Goal: Book appointment/travel/reservation

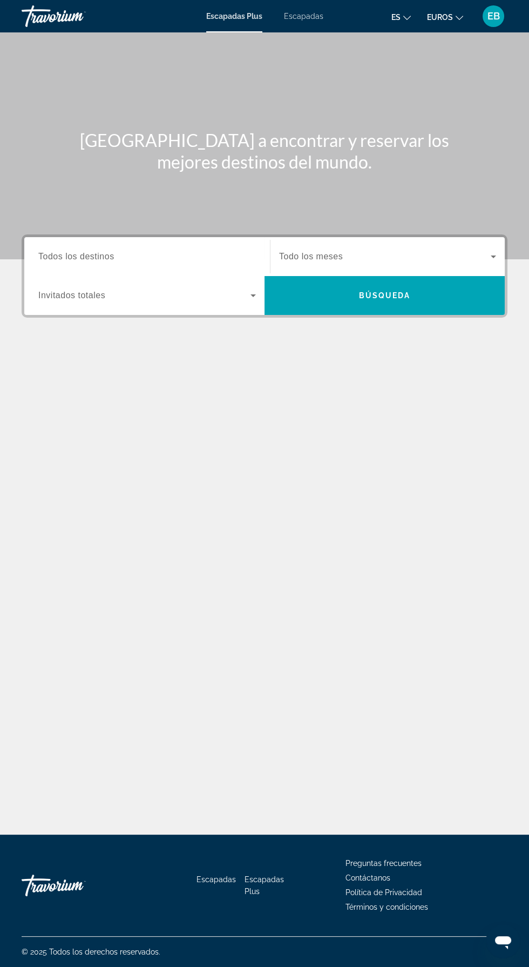
click at [493, 256] on icon "Widget de búsqueda" at bounding box center [493, 256] width 5 height 3
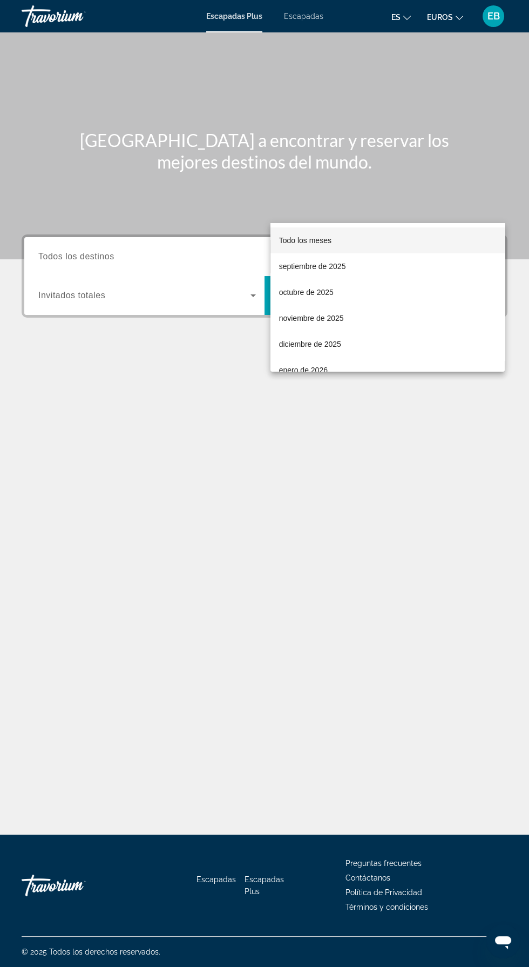
scroll to position [77, 0]
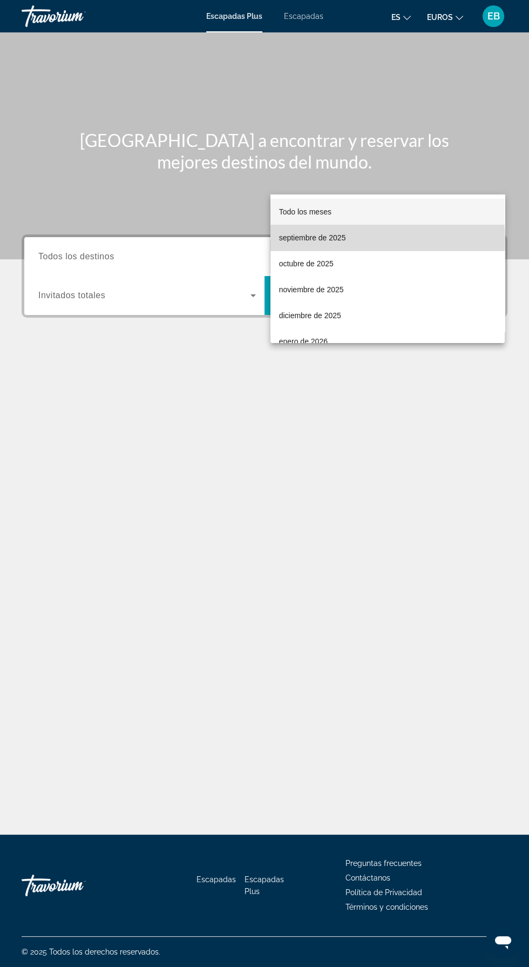
click at [325, 241] on font "septiembre de 2025" at bounding box center [312, 237] width 67 height 9
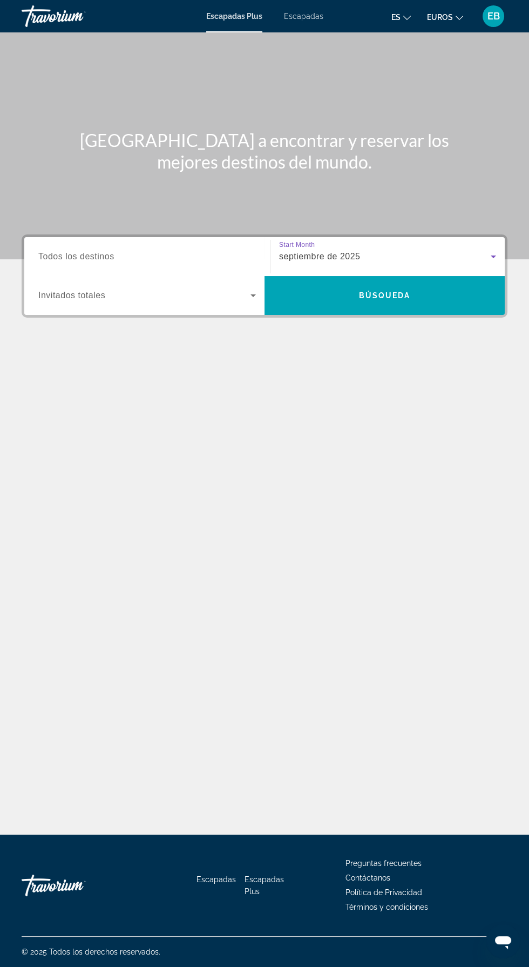
click at [150, 251] on input "Destination Todos los destinos" at bounding box center [147, 257] width 218 height 13
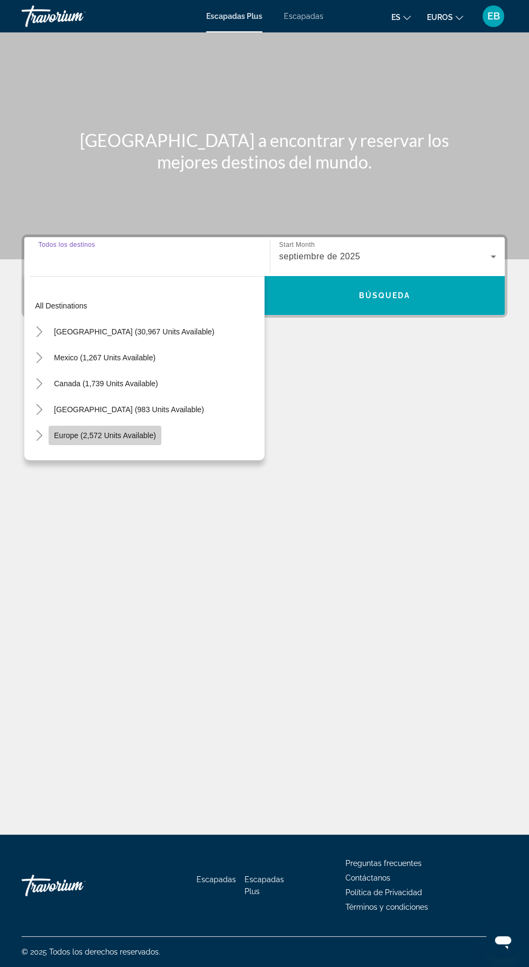
click at [140, 422] on span "Widget de búsqueda" at bounding box center [105, 435] width 113 height 26
type input "**********"
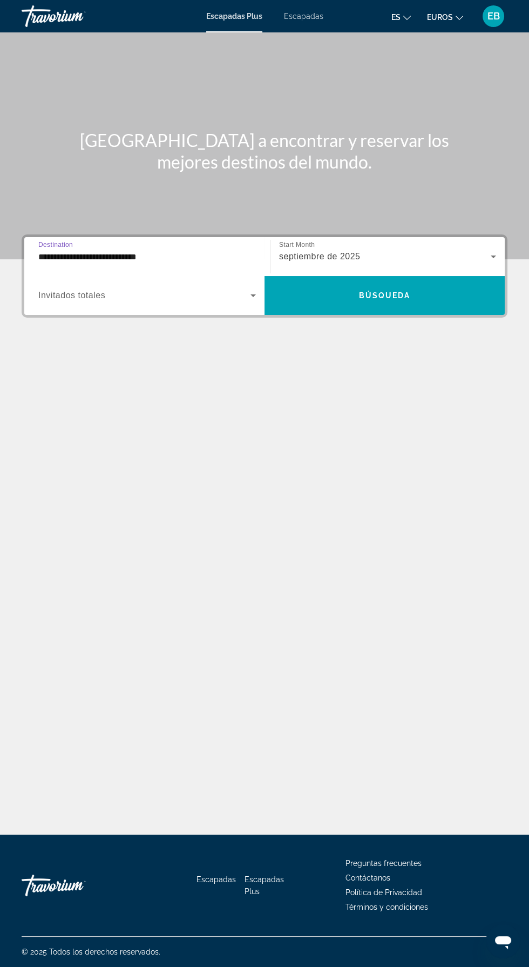
click at [244, 289] on span "Widget de búsqueda" at bounding box center [144, 295] width 212 height 13
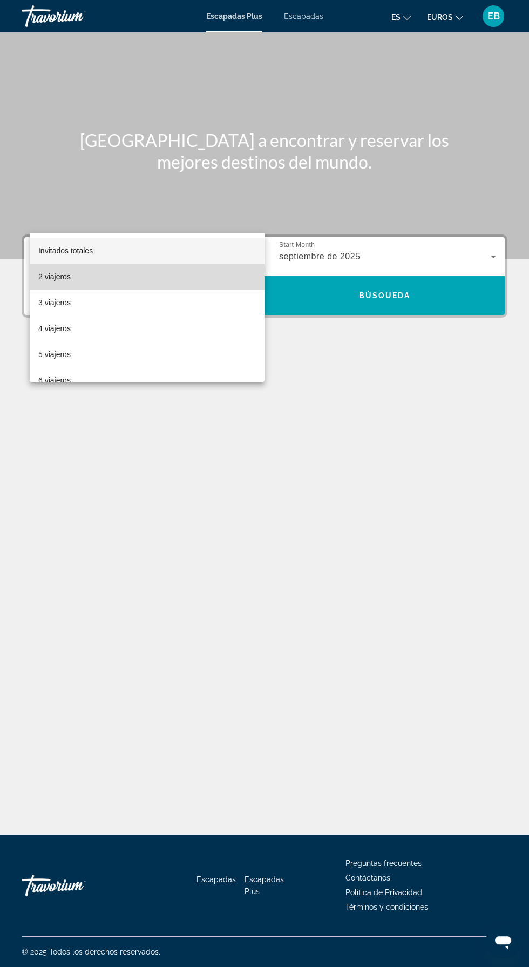
click at [130, 284] on mat-option "2 viajeros" at bounding box center [147, 277] width 235 height 26
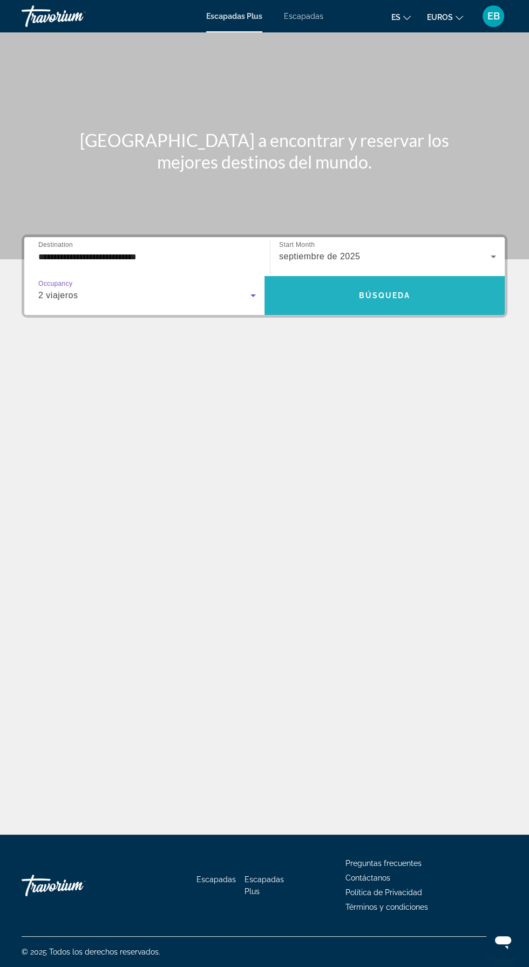
click at [441, 282] on span "Widget de búsqueda" at bounding box center [385, 295] width 240 height 26
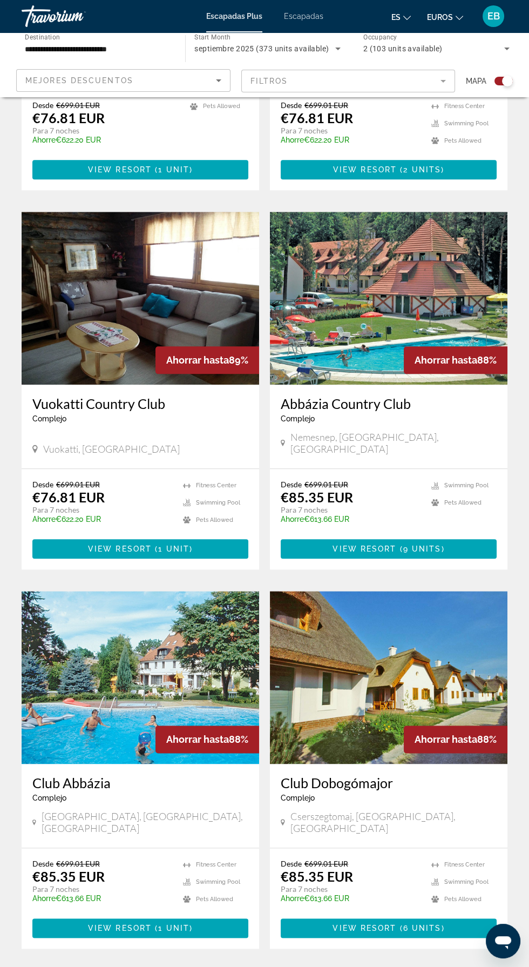
scroll to position [1711, 0]
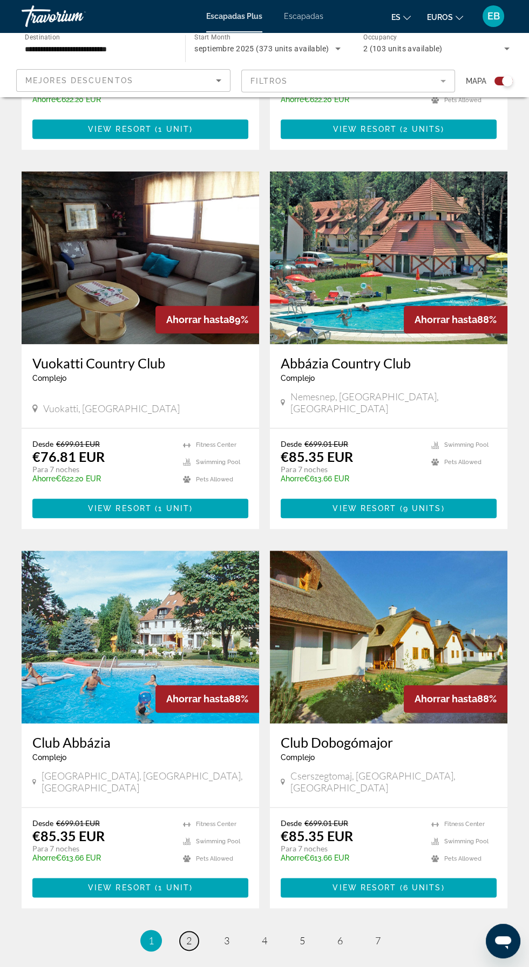
click at [188, 934] on span "2" at bounding box center [188, 940] width 5 height 12
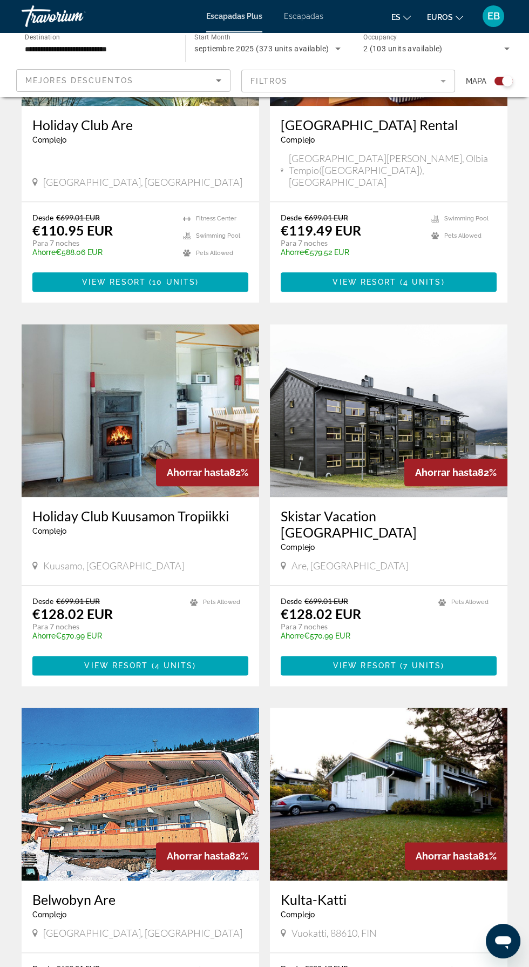
scroll to position [1695, 0]
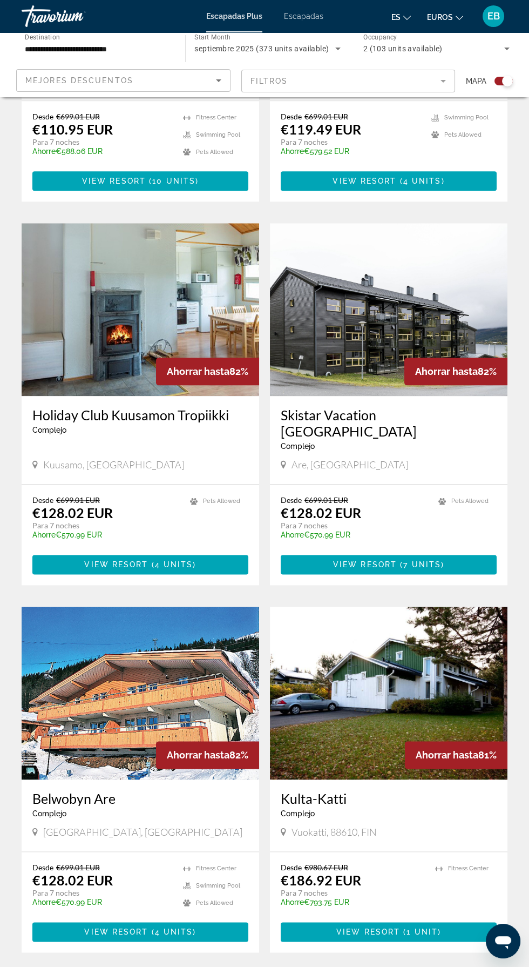
click at [226, 966] on span "3" at bounding box center [226, 985] width 5 height 12
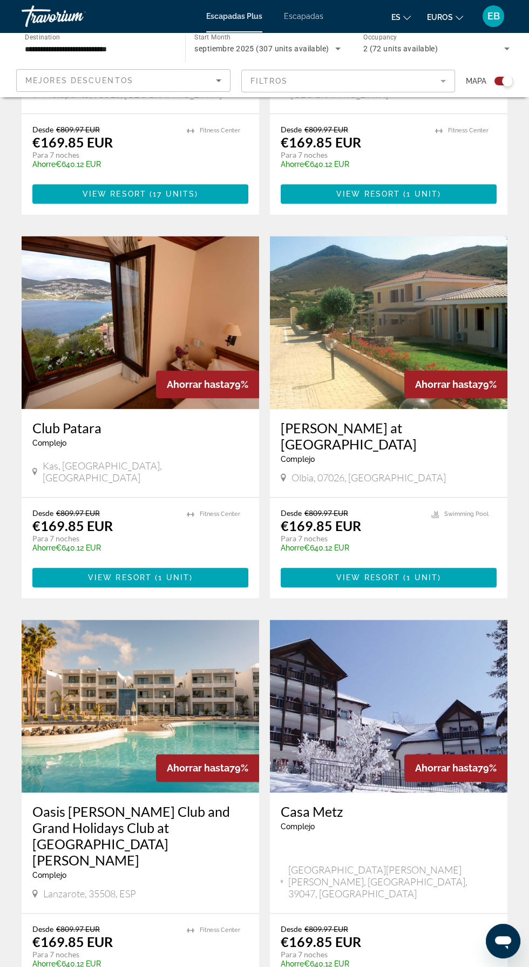
scroll to position [1727, 0]
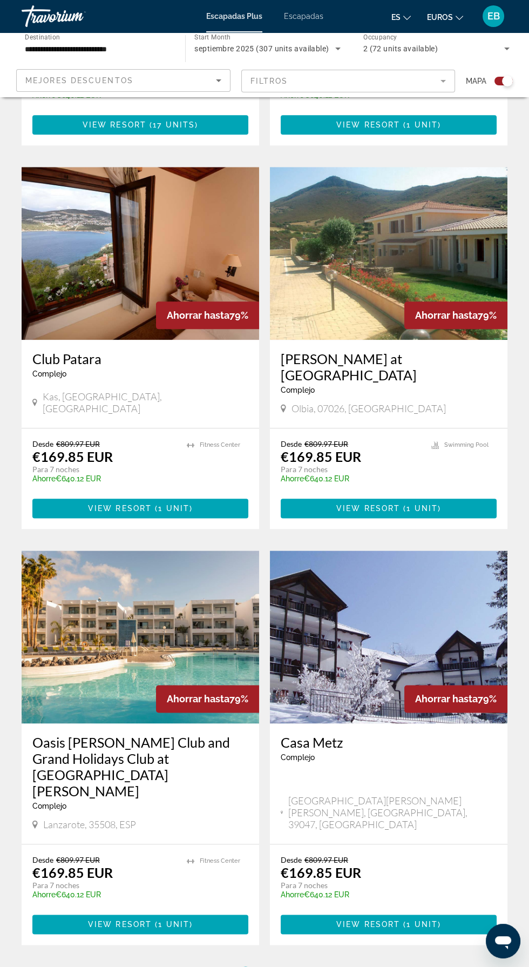
click at [283, 966] on span "4" at bounding box center [283, 977] width 5 height 12
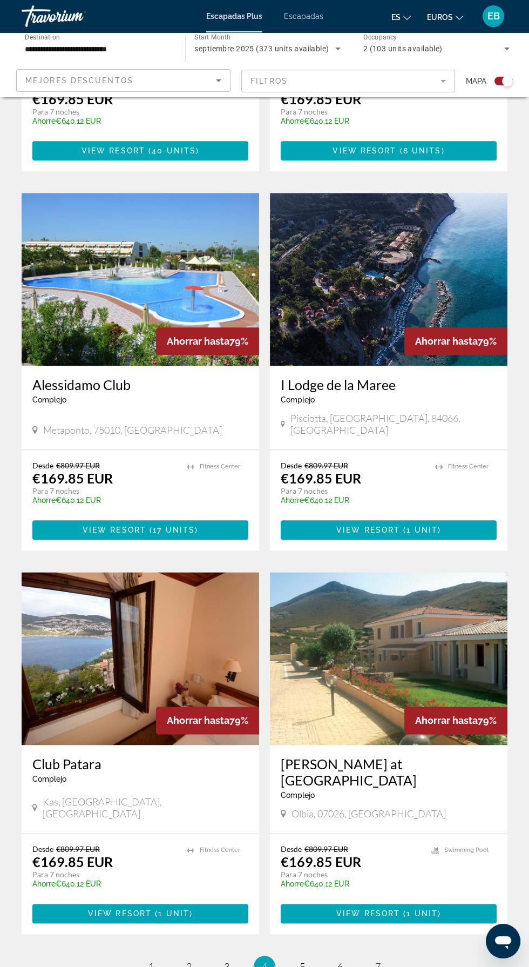
scroll to position [1711, 0]
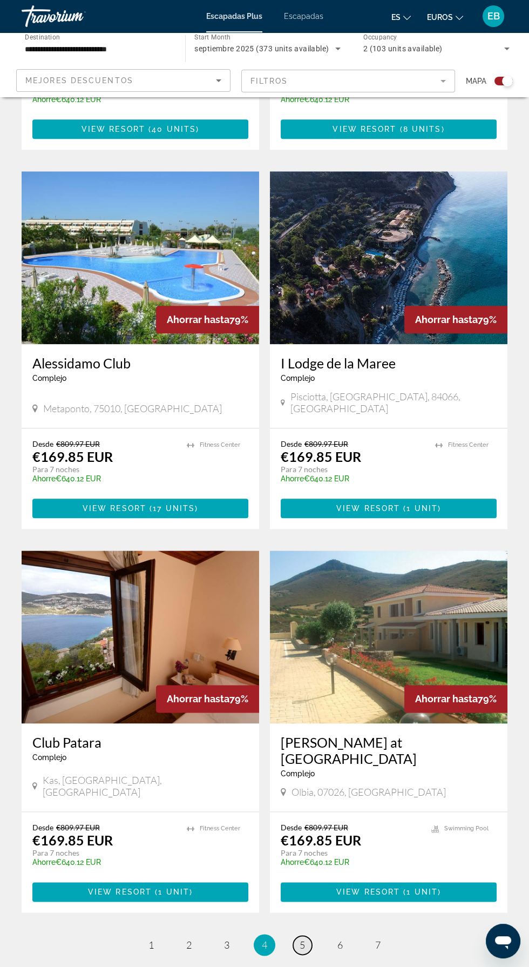
click at [304, 939] on span "5" at bounding box center [302, 945] width 5 height 12
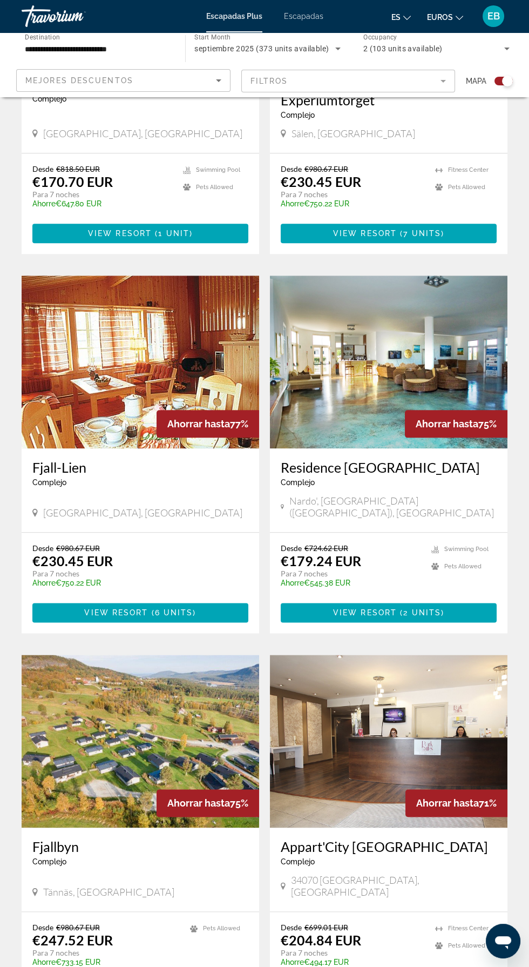
scroll to position [1744, 0]
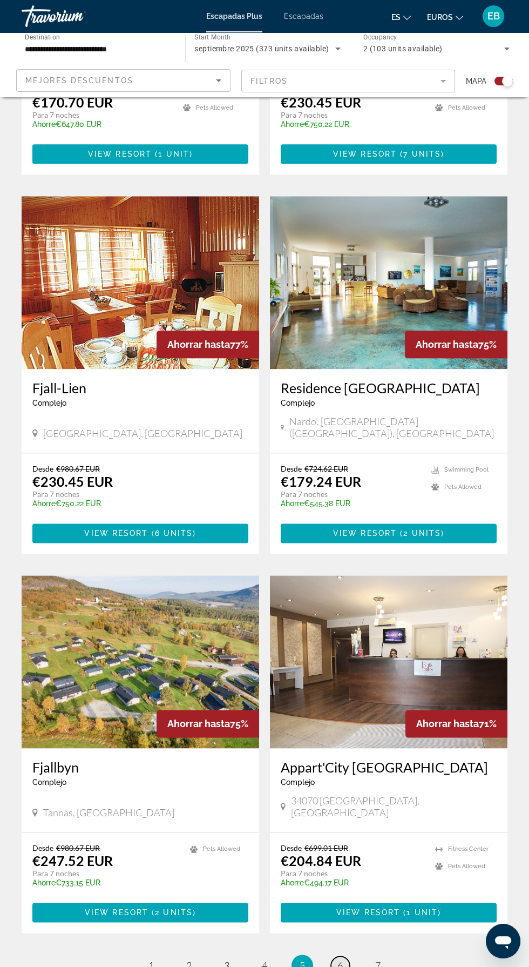
click at [340, 959] on span "6" at bounding box center [340, 965] width 5 height 12
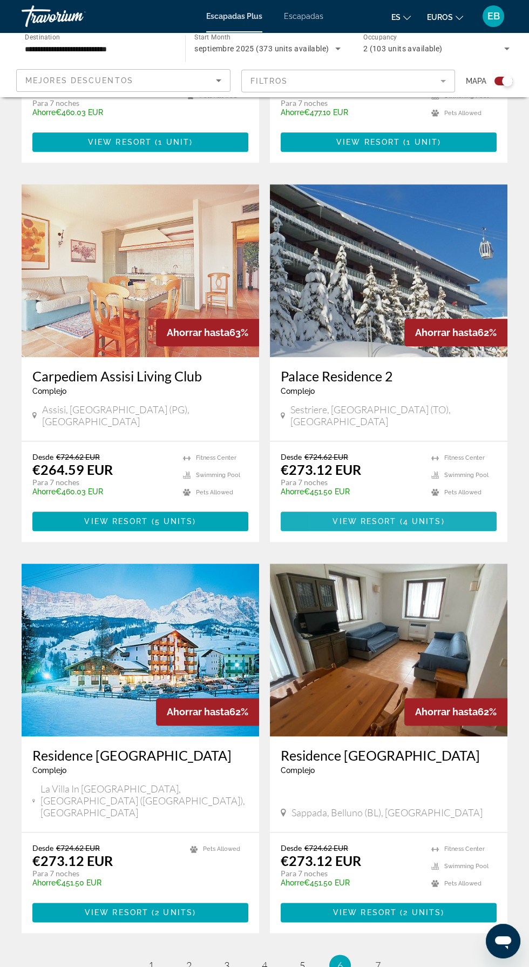
scroll to position [1695, 0]
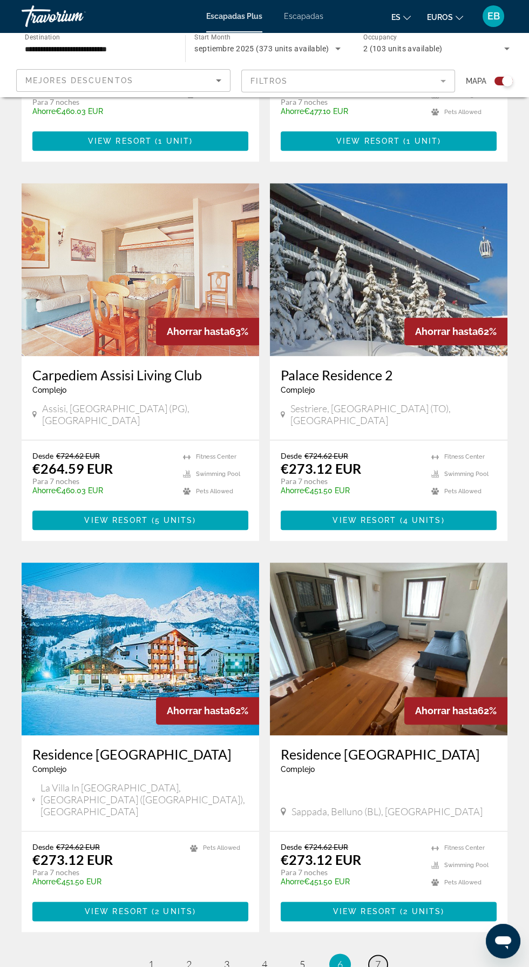
click at [377, 958] on span "7" at bounding box center [377, 964] width 5 height 12
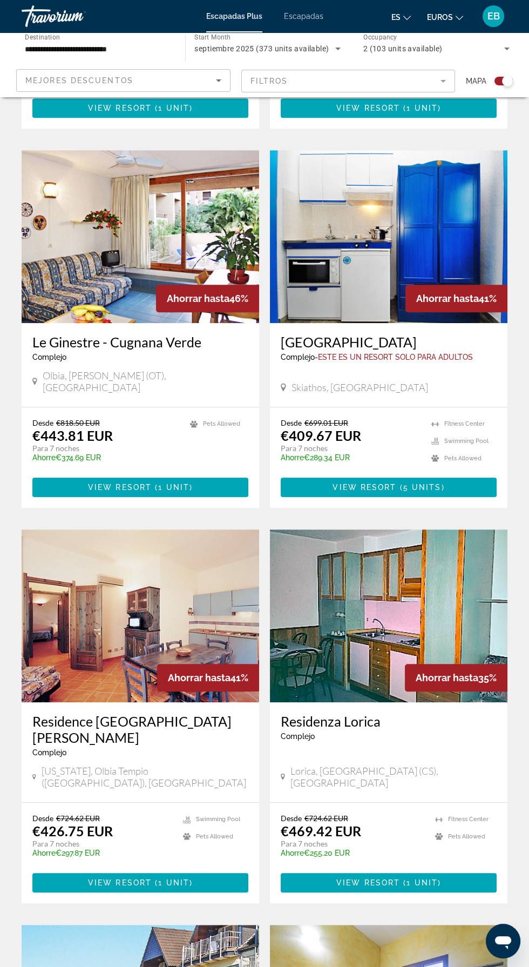
scroll to position [939, 0]
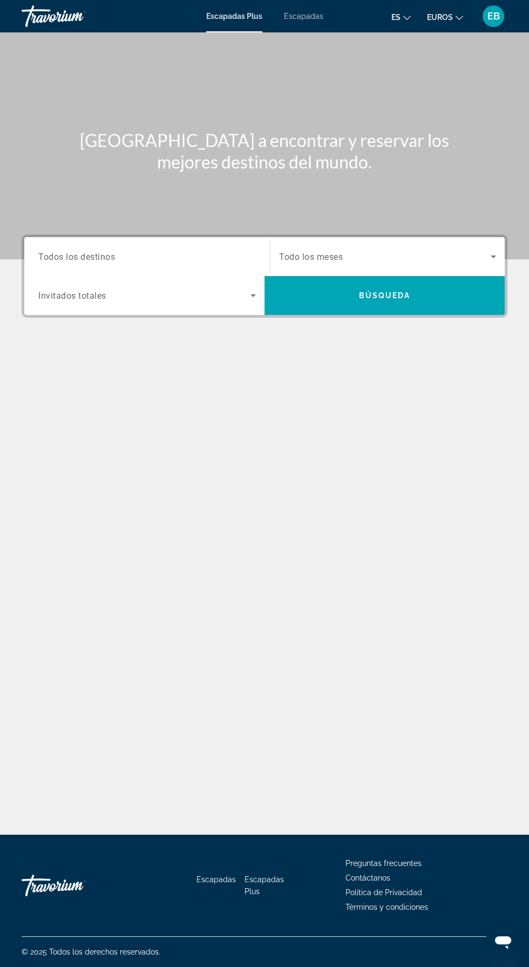
click at [467, 254] on span "Search widget" at bounding box center [385, 256] width 212 height 13
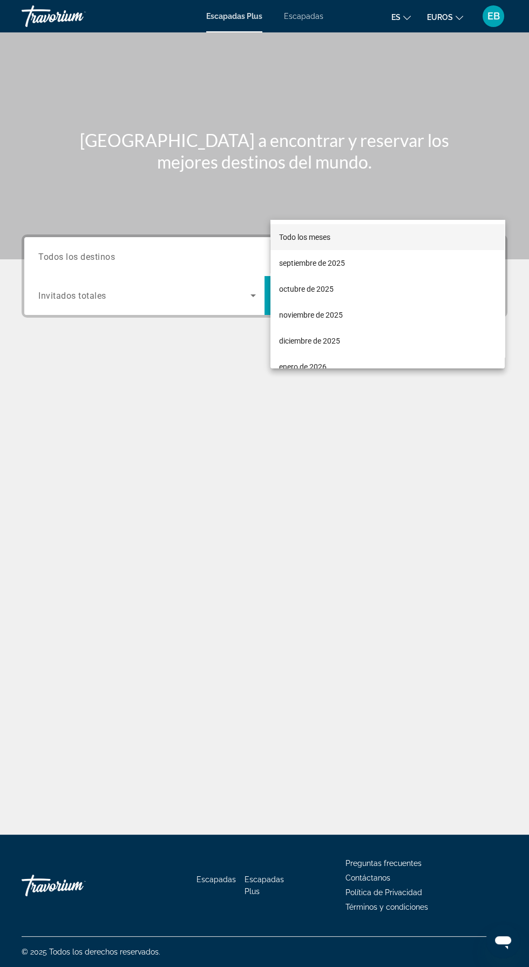
scroll to position [77, 0]
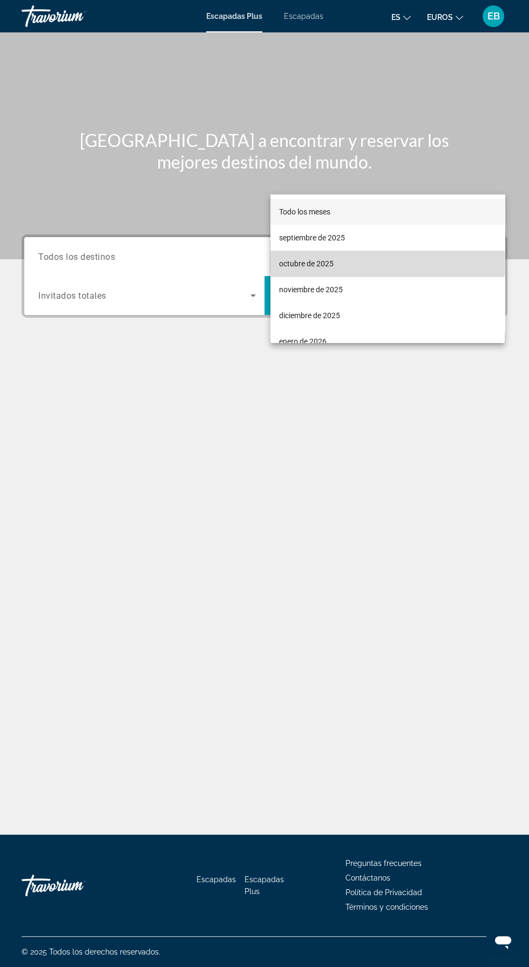
click at [311, 264] on font "octubre de 2025" at bounding box center [306, 263] width 55 height 9
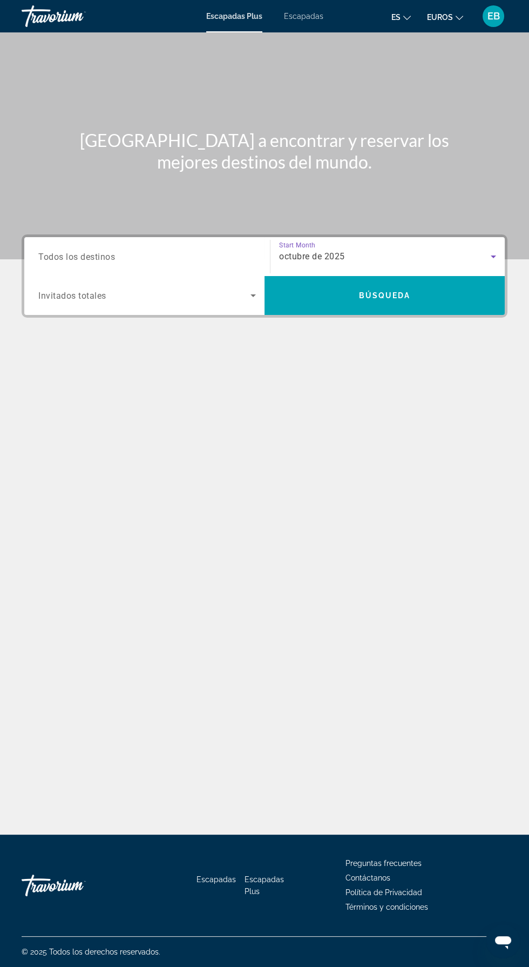
click at [187, 241] on div "Search widget" at bounding box center [147, 256] width 218 height 31
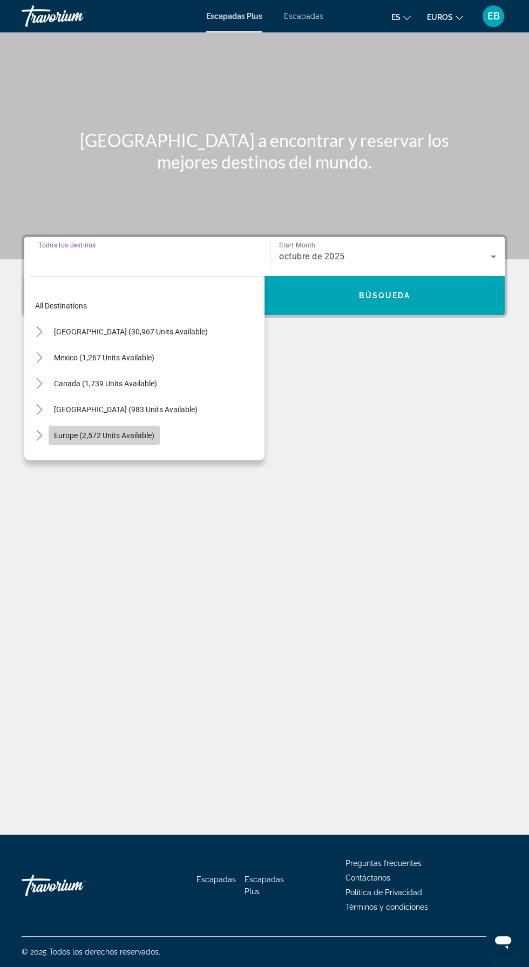
click at [127, 431] on span "Europe (2,572 units available)" at bounding box center [104, 435] width 100 height 9
type input "**********"
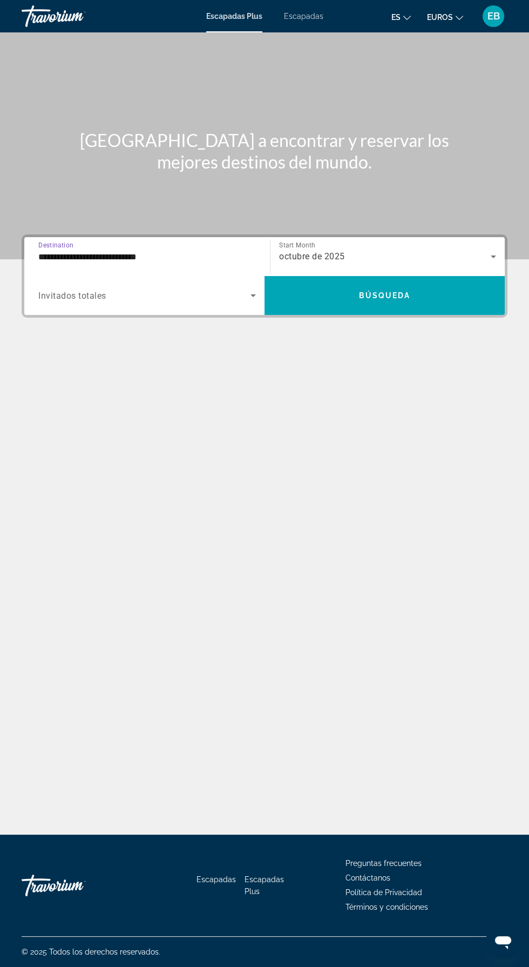
click at [168, 289] on span "Search widget" at bounding box center [144, 295] width 212 height 13
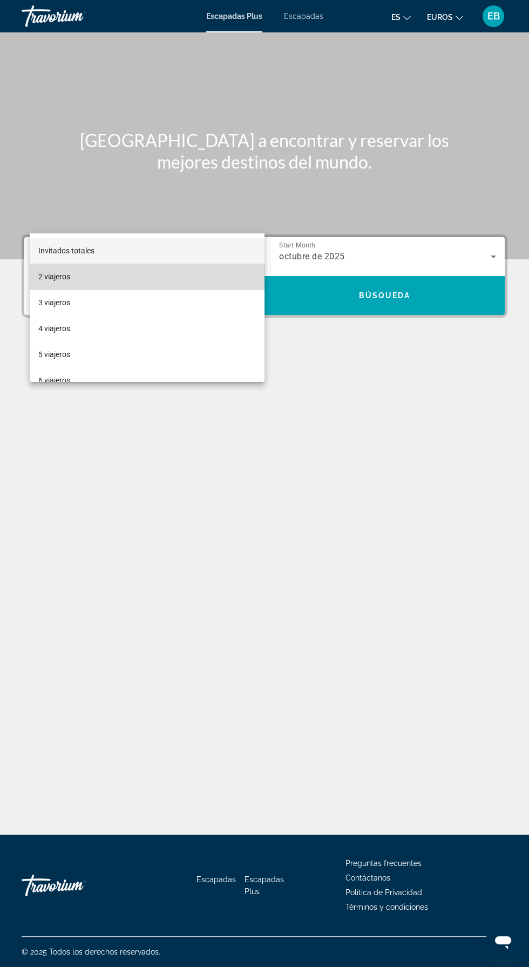
click at [122, 268] on mat-option "2 viajeros" at bounding box center [147, 277] width 235 height 26
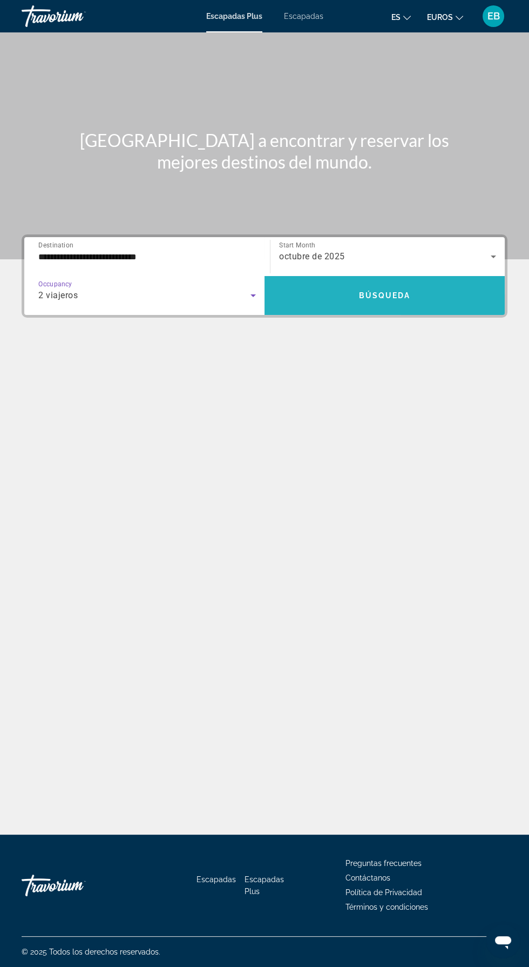
click at [401, 291] on span "Búsqueda" at bounding box center [385, 295] width 52 height 9
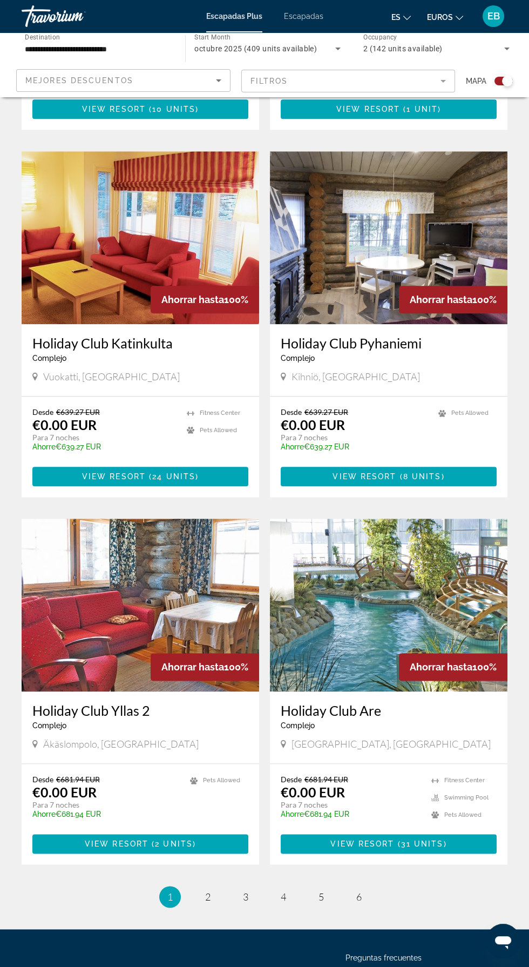
scroll to position [1695, 0]
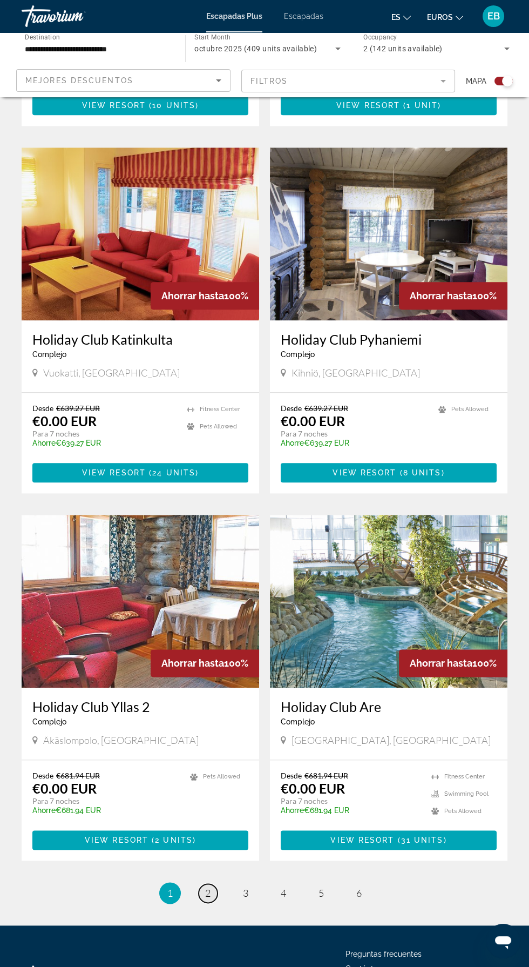
click at [208, 887] on span "2" at bounding box center [207, 893] width 5 height 12
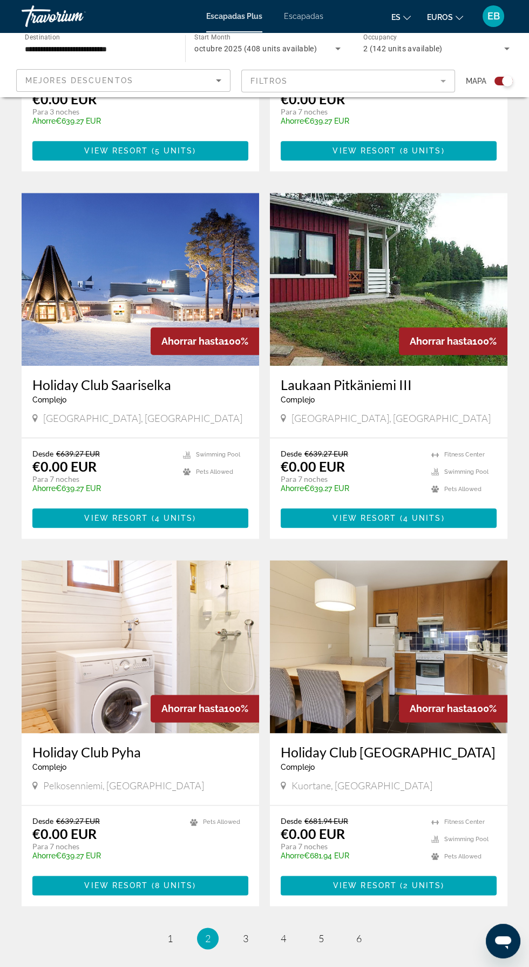
scroll to position [1711, 0]
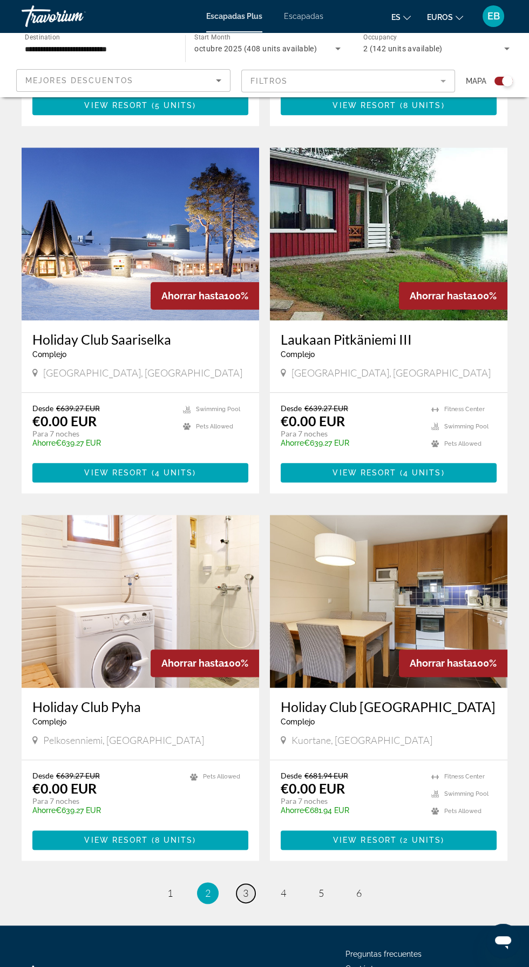
click at [242, 883] on link "page 3" at bounding box center [246, 892] width 19 height 19
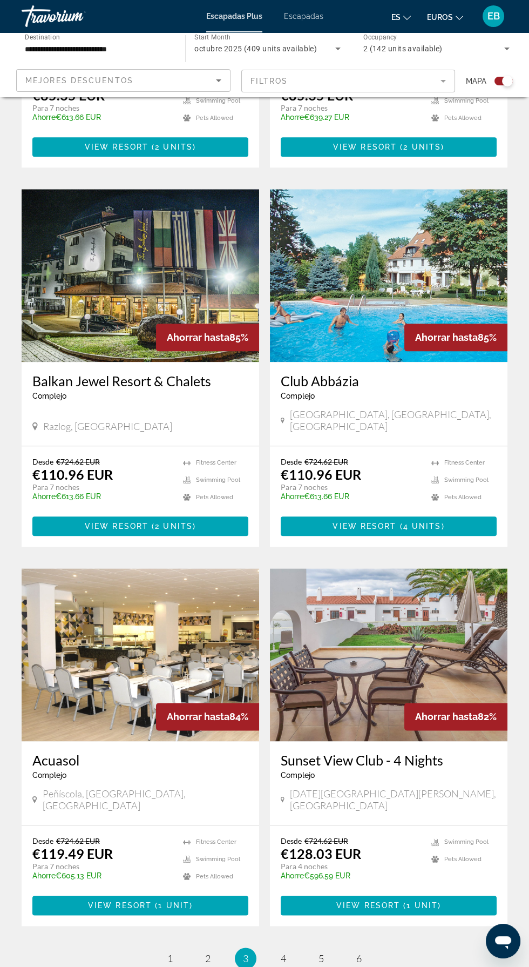
scroll to position [1695, 0]
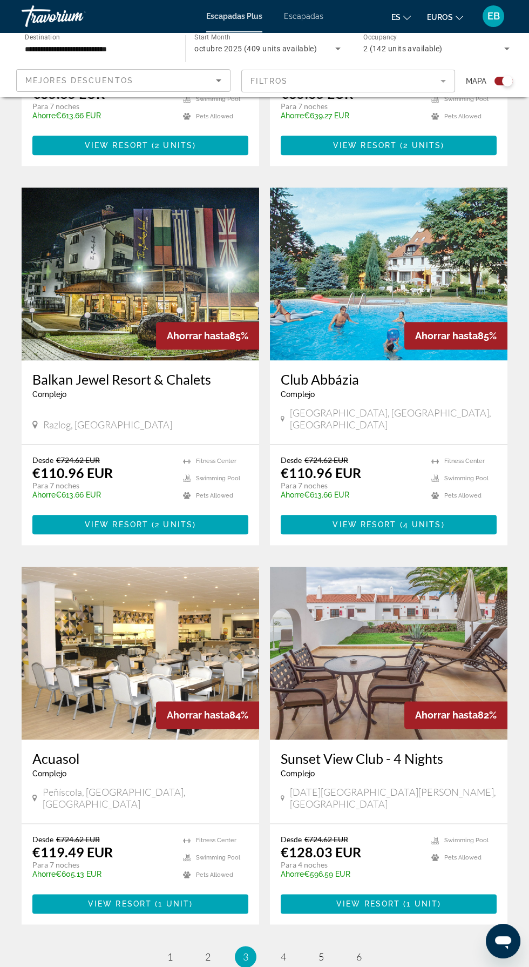
click at [116, 612] on img "Contenido principal" at bounding box center [141, 652] width 238 height 173
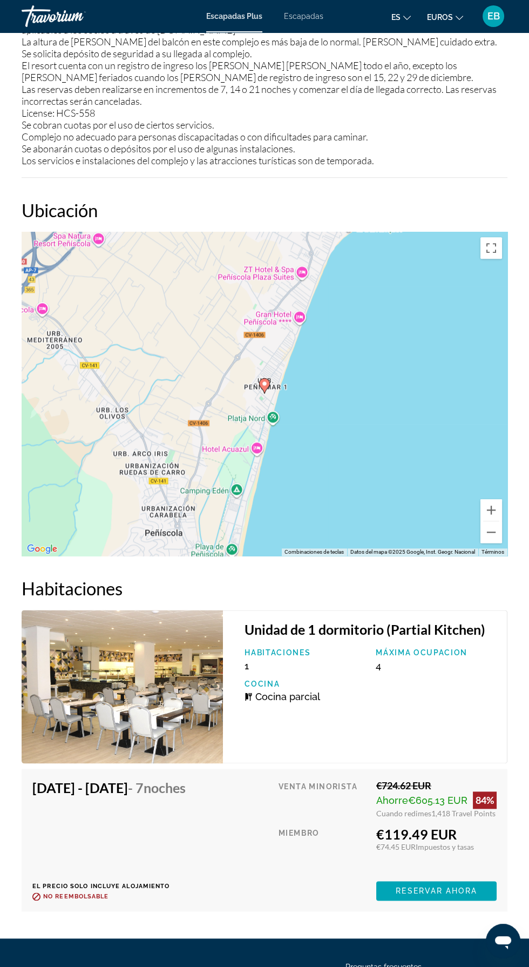
scroll to position [1715, 0]
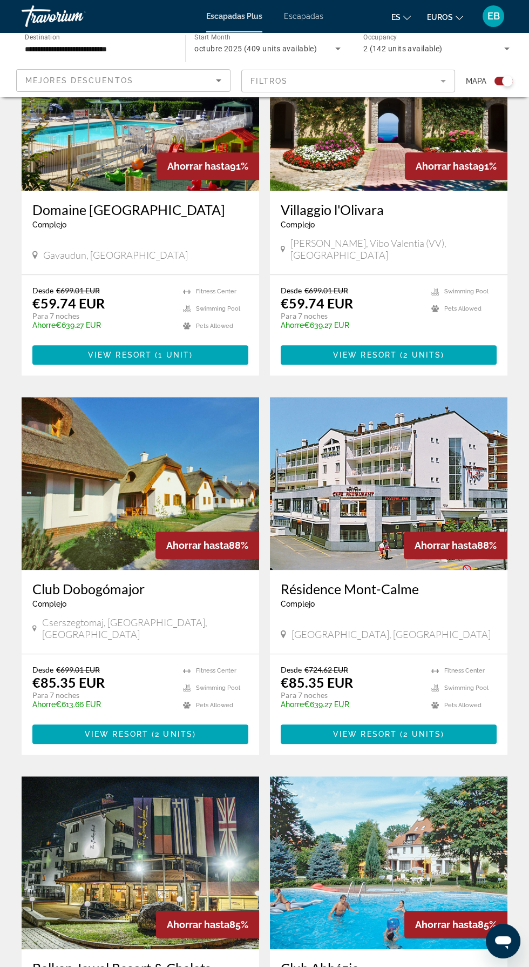
scroll to position [1508, 0]
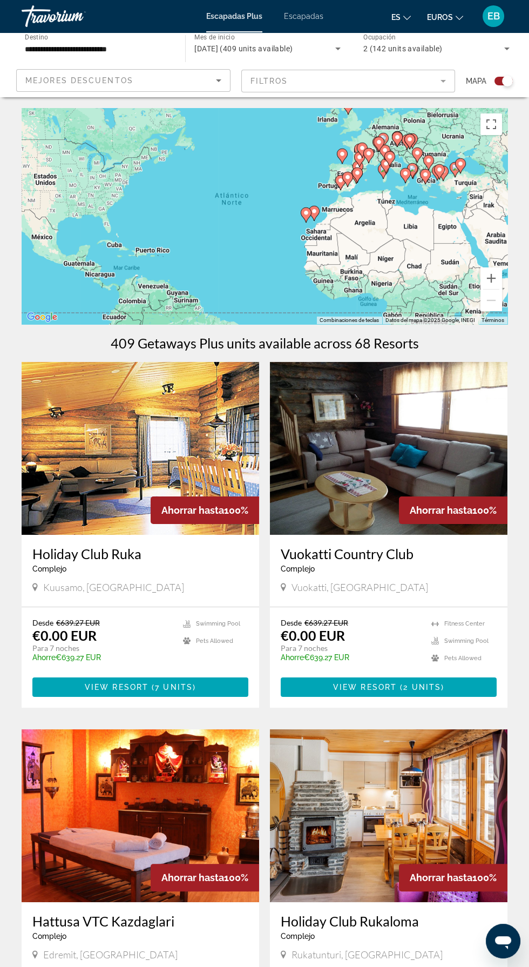
click at [304, 16] on font "Escapadas" at bounding box center [303, 16] width 39 height 9
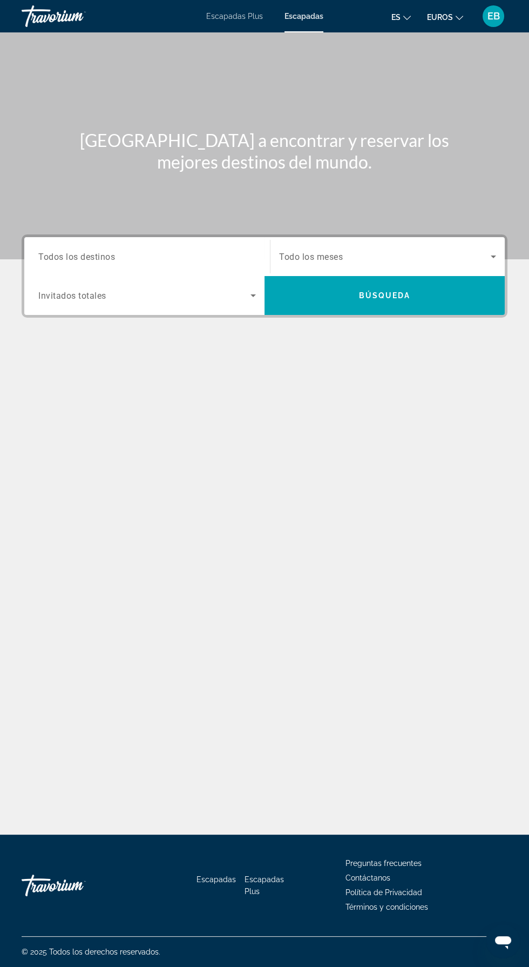
click at [420, 253] on span "Search widget" at bounding box center [385, 256] width 212 height 13
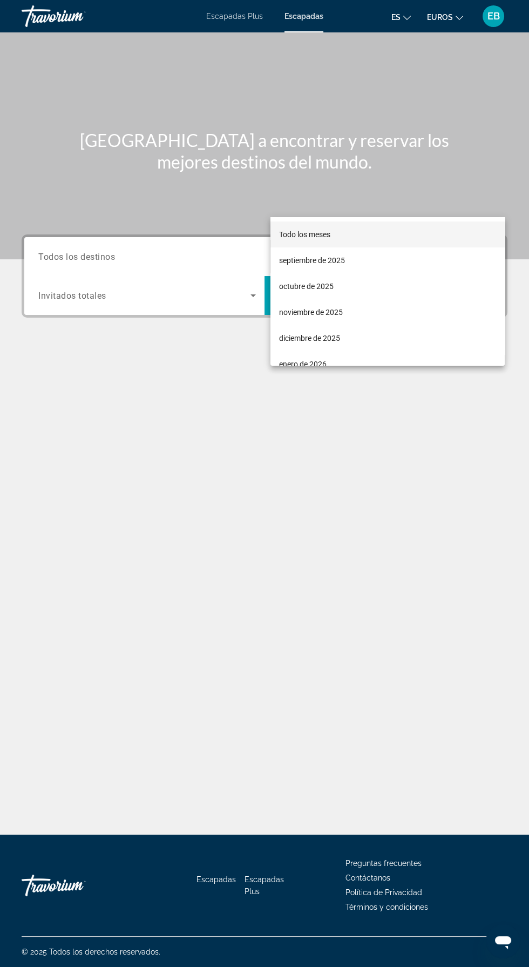
scroll to position [77, 0]
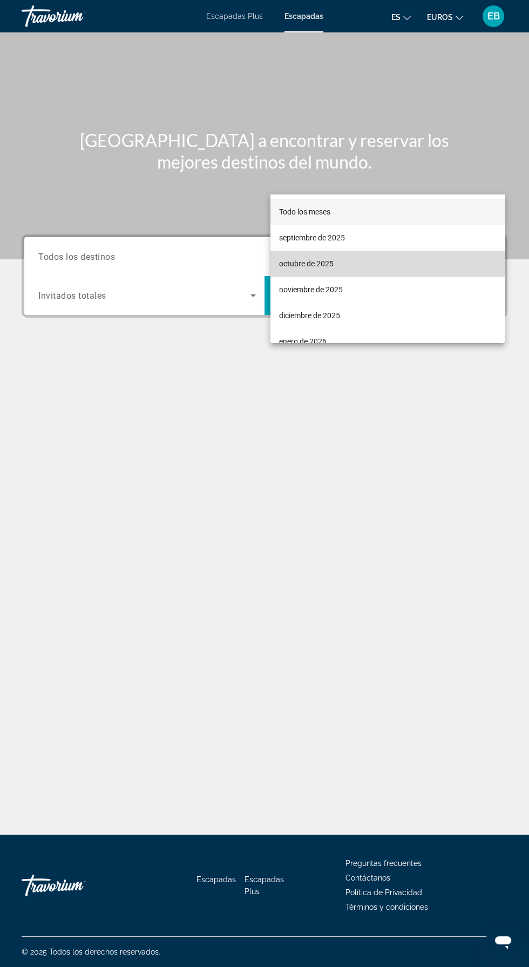
click at [386, 263] on mat-option "octubre de 2025" at bounding box center [388, 264] width 234 height 26
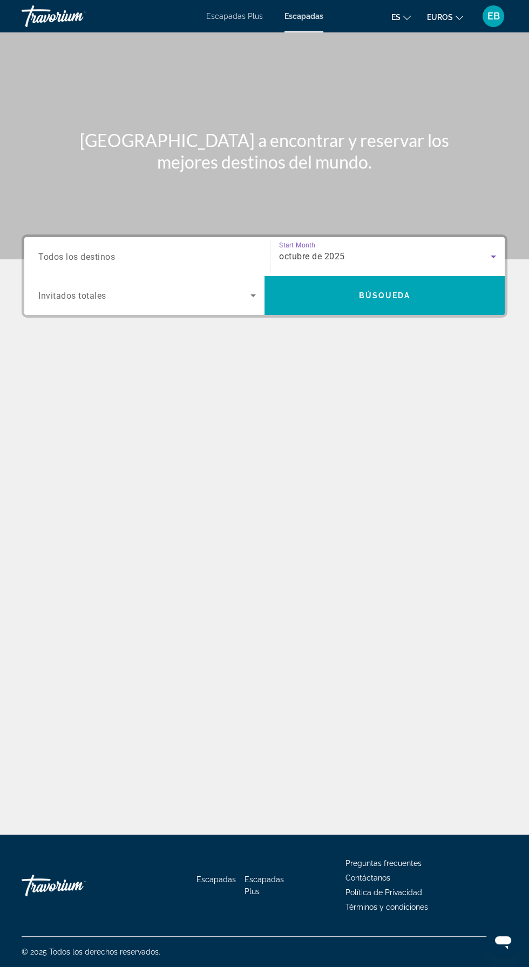
click at [173, 251] on input "Destination Todos los destinos" at bounding box center [147, 257] width 218 height 13
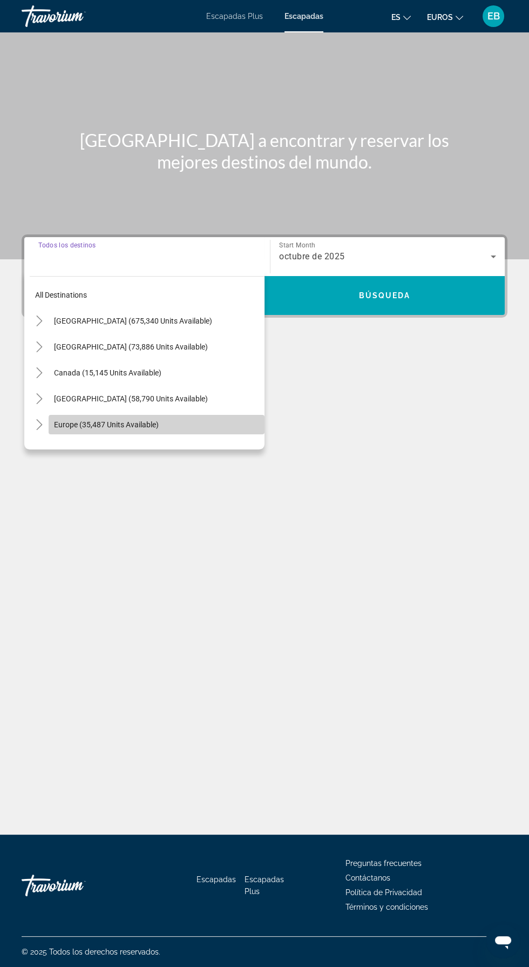
click at [160, 411] on span "Search widget" at bounding box center [157, 424] width 216 height 26
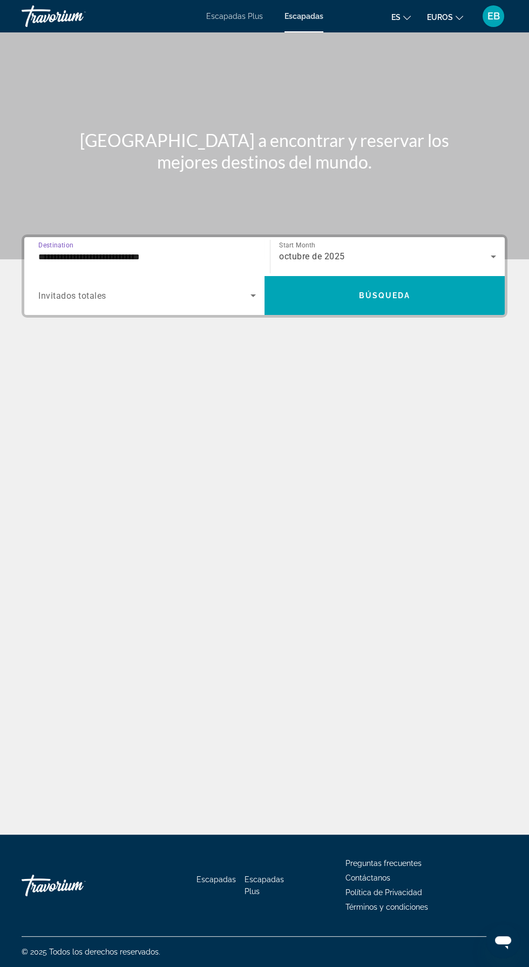
click at [189, 289] on span "Search widget" at bounding box center [144, 295] width 212 height 13
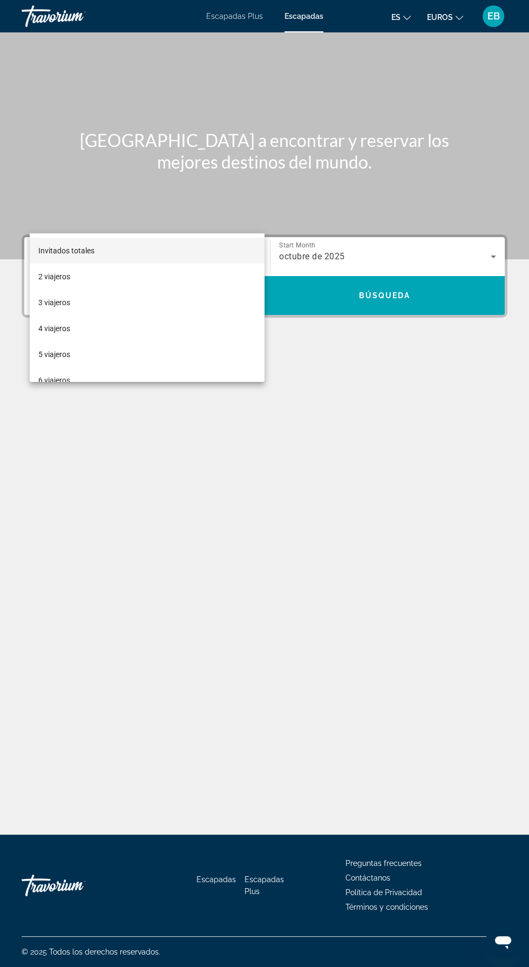
click at [201, 210] on div at bounding box center [264, 483] width 529 height 967
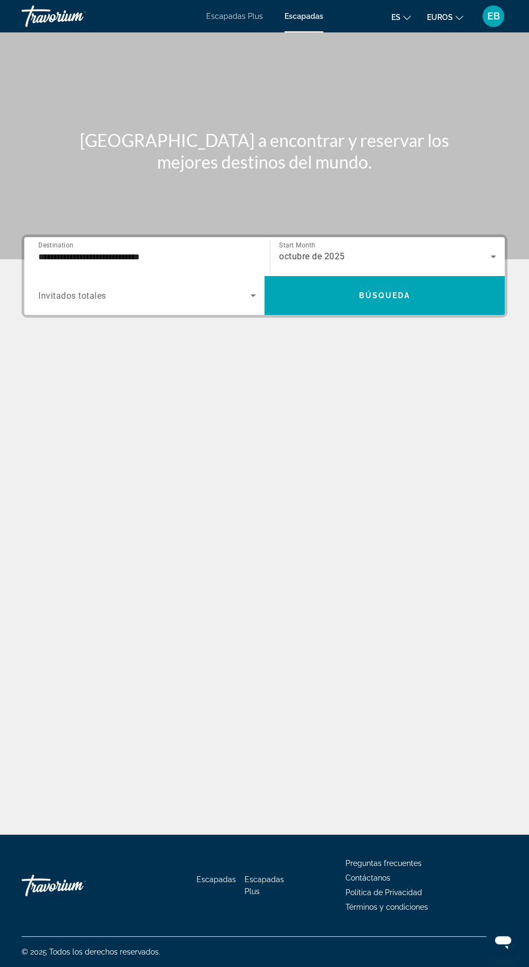
click at [194, 289] on span "Search widget" at bounding box center [144, 295] width 212 height 13
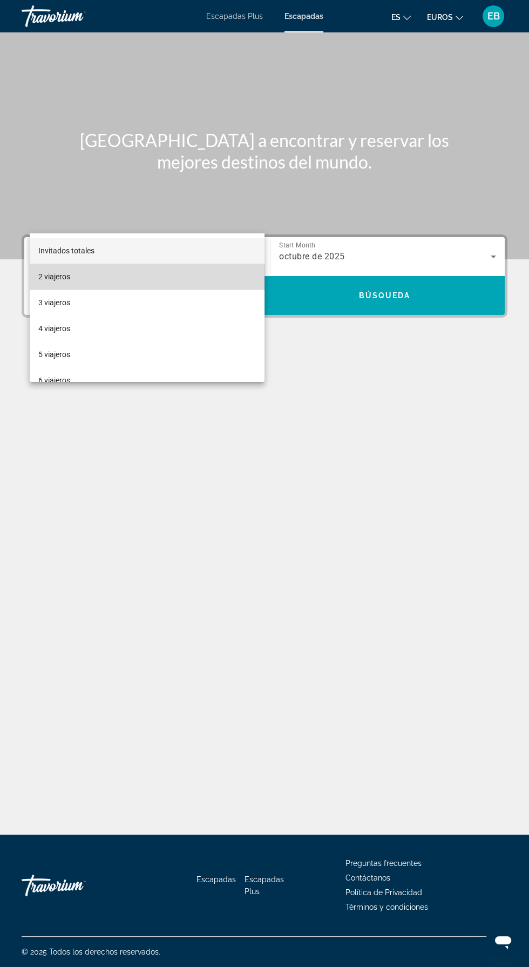
click at [159, 274] on mat-option "2 viajeros" at bounding box center [147, 277] width 235 height 26
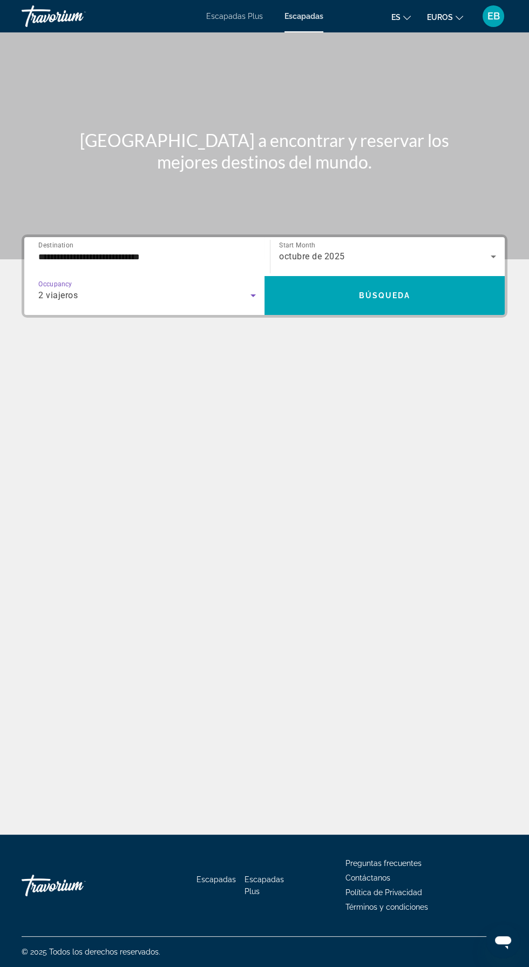
click at [195, 251] on input "**********" at bounding box center [147, 257] width 218 height 13
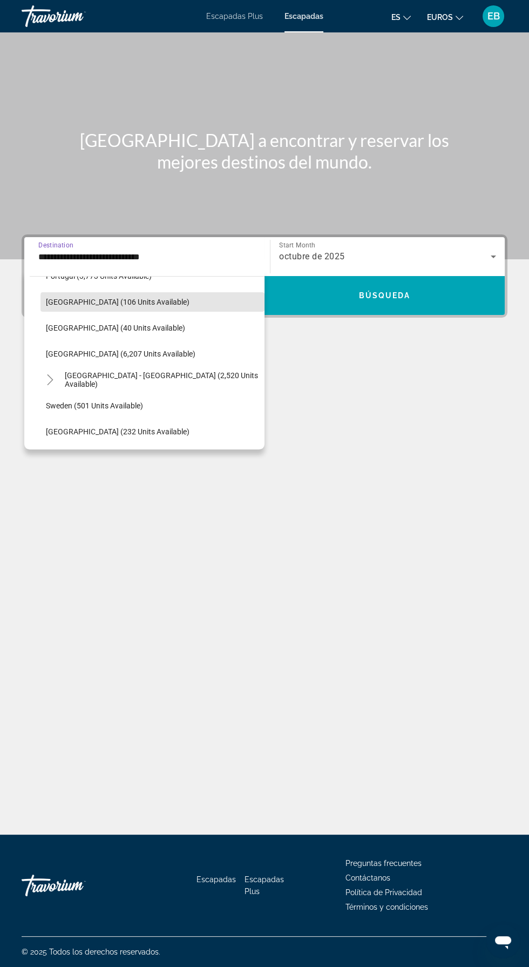
scroll to position [546, 0]
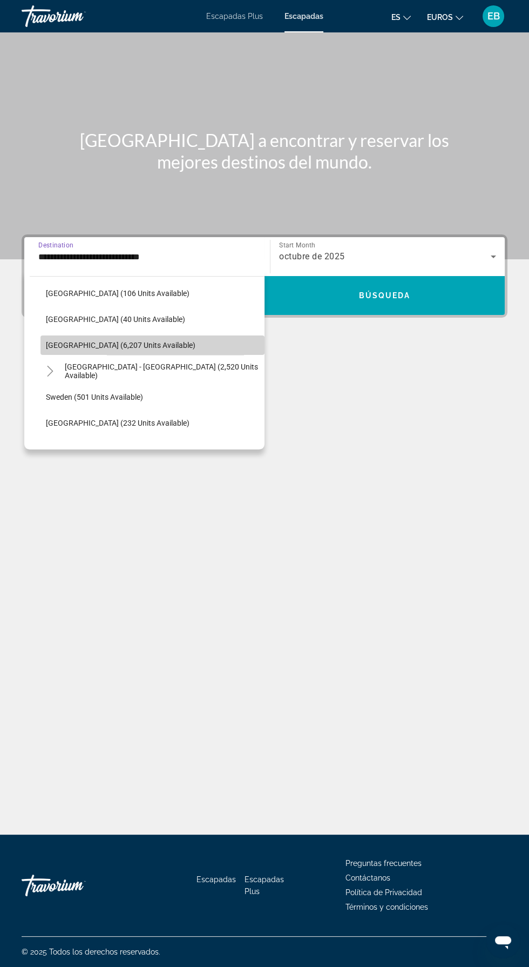
click at [117, 343] on span "Spain (6,207 units available)" at bounding box center [121, 345] width 150 height 9
type input "**********"
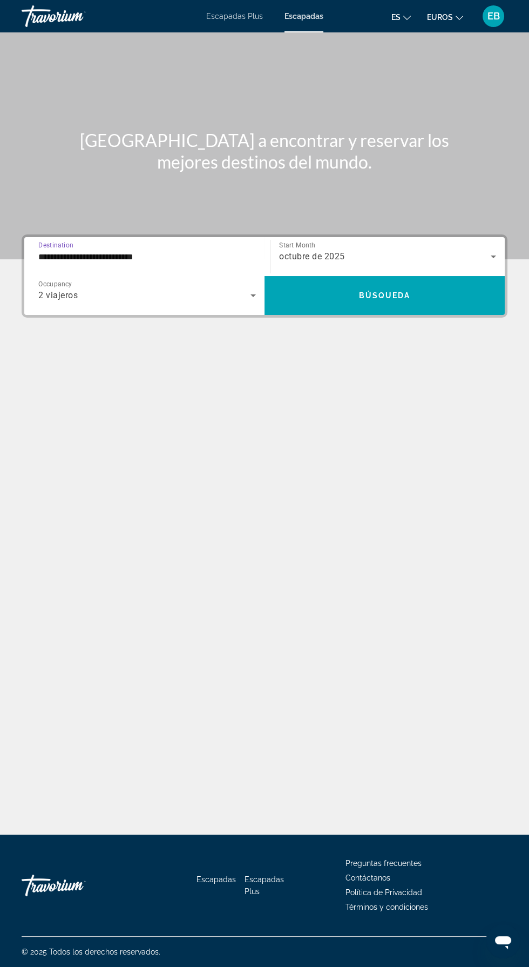
scroll to position [77, 0]
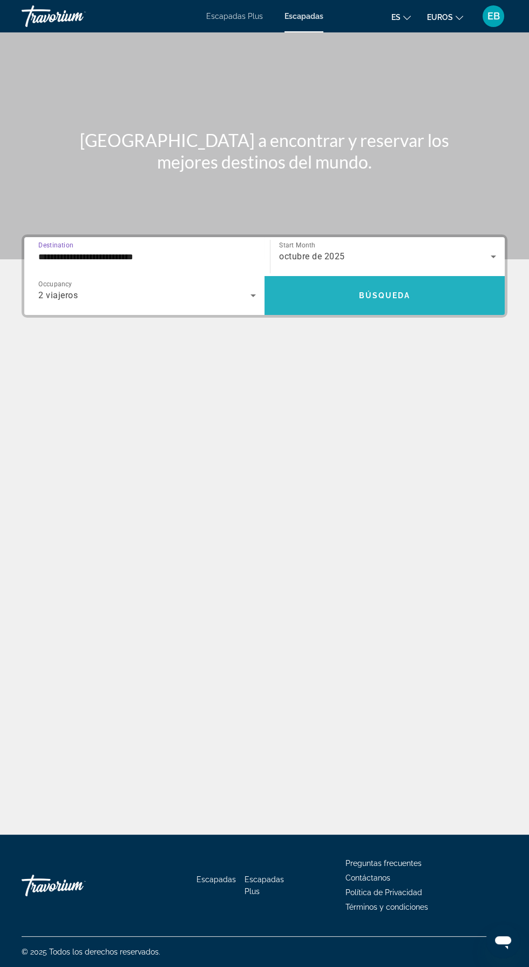
click at [383, 291] on span "Búsqueda" at bounding box center [385, 295] width 52 height 9
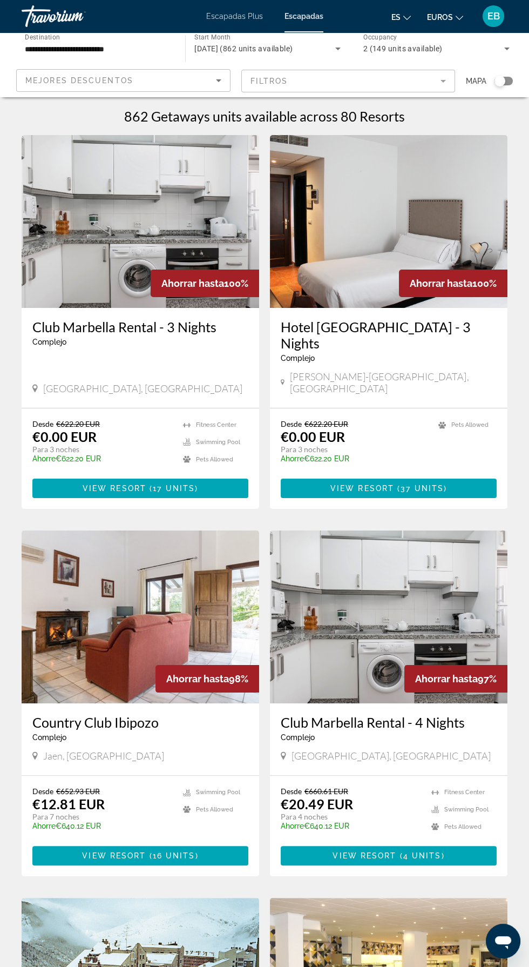
click at [192, 191] on img "Contenido principal" at bounding box center [141, 221] width 238 height 173
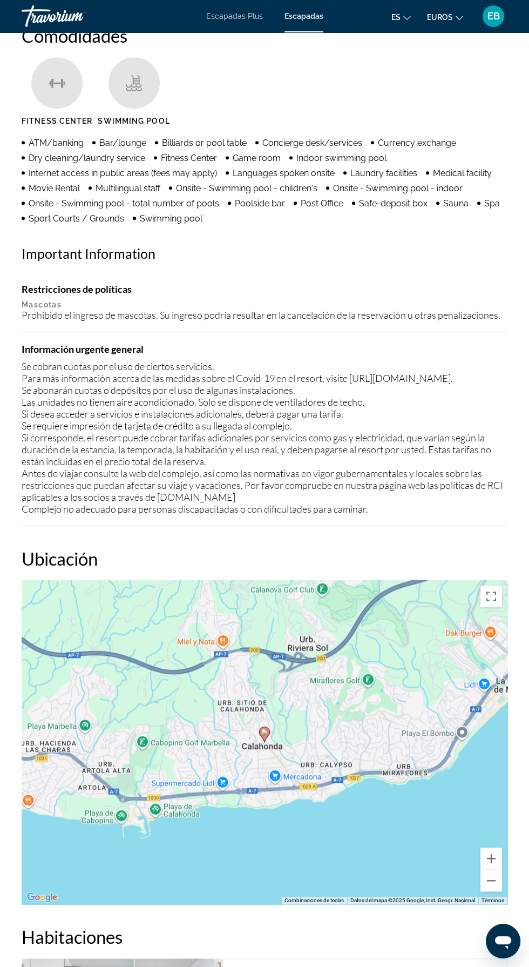
scroll to position [1223, 0]
